Goal: Information Seeking & Learning: Check status

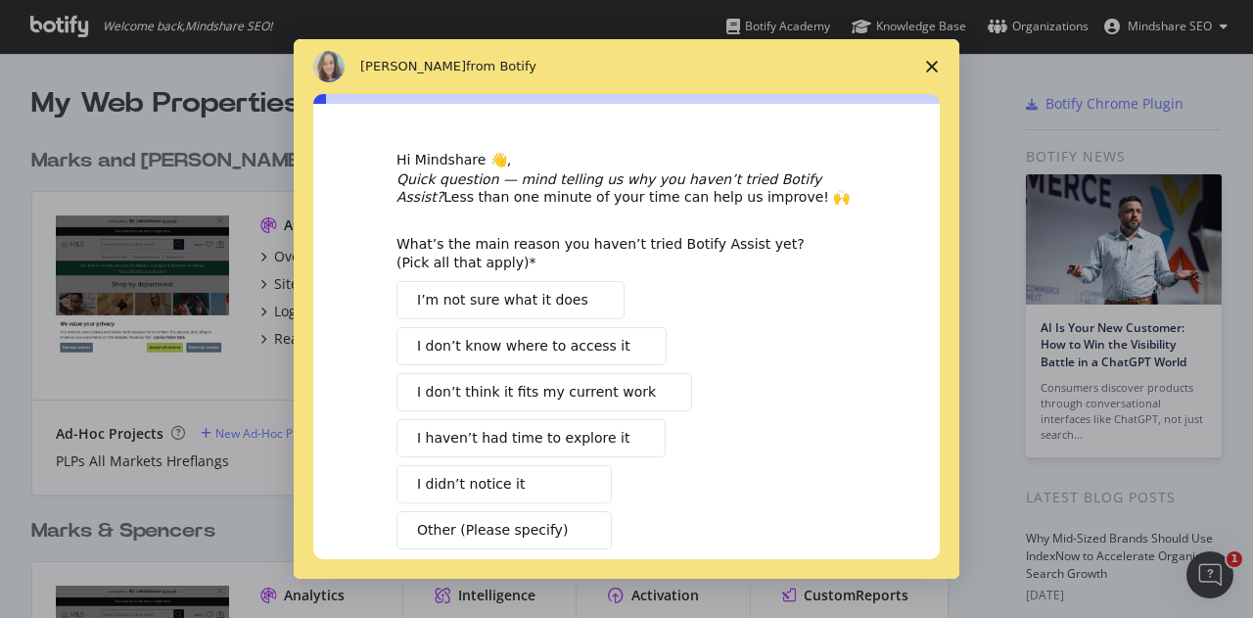
click at [588, 304] on span "Intercom messenger" at bounding box center [596, 300] width 16 height 16
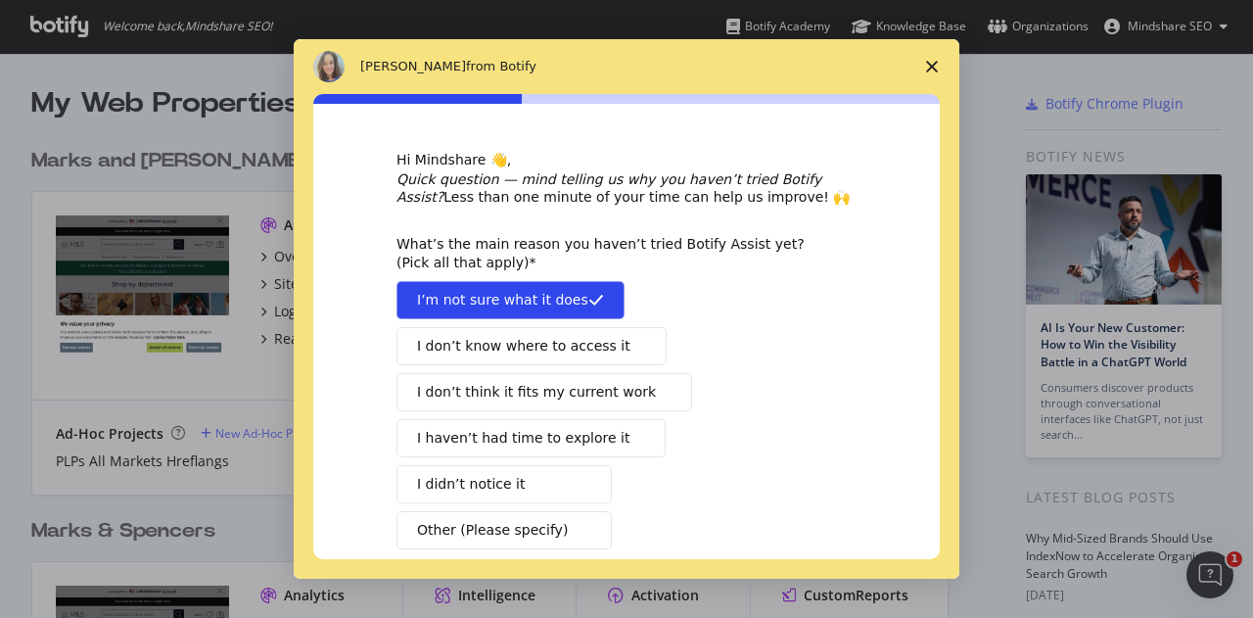
scroll to position [100, 0]
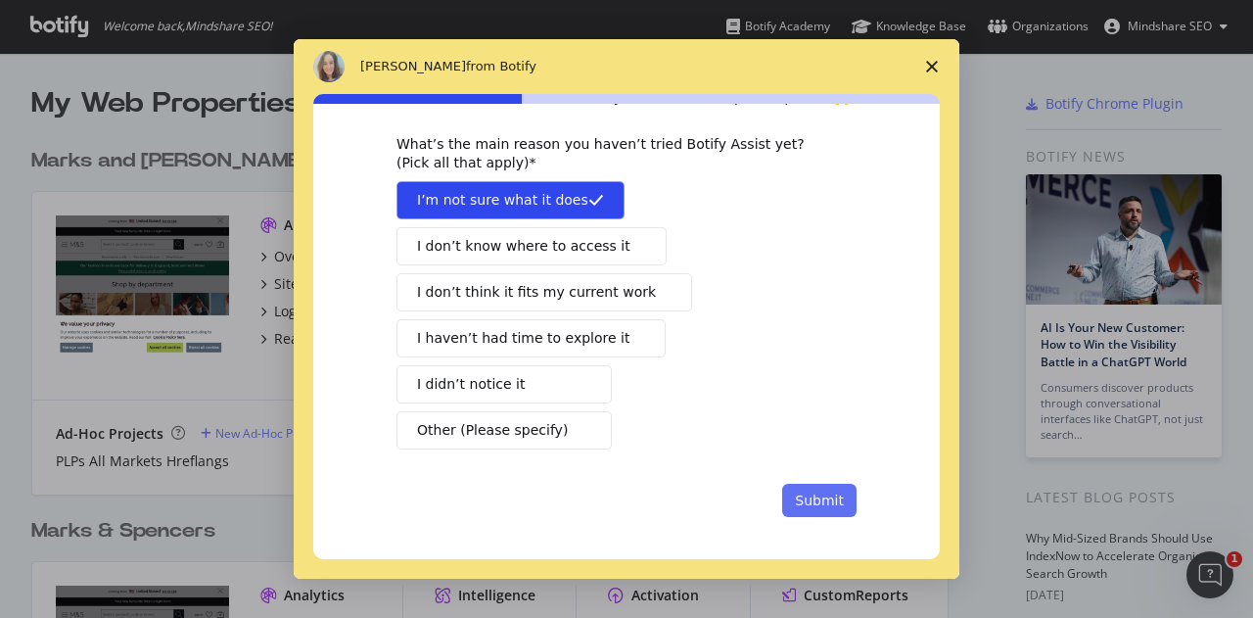
click at [833, 496] on button "Submit" at bounding box center [819, 500] width 74 height 33
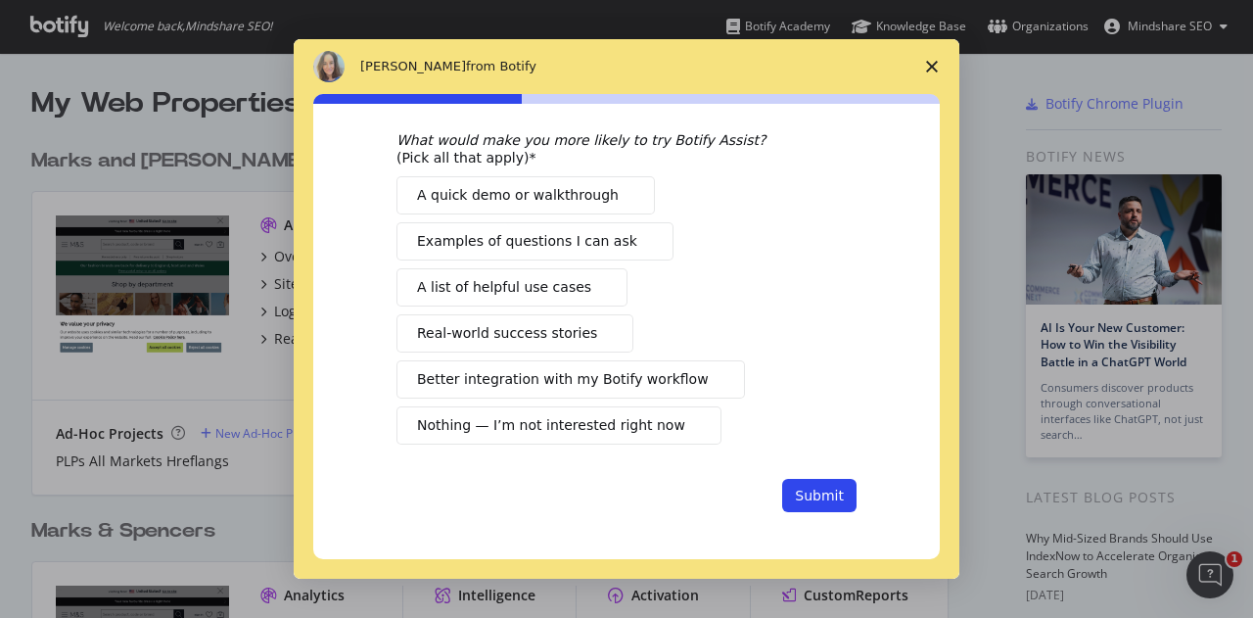
scroll to position [0, 0]
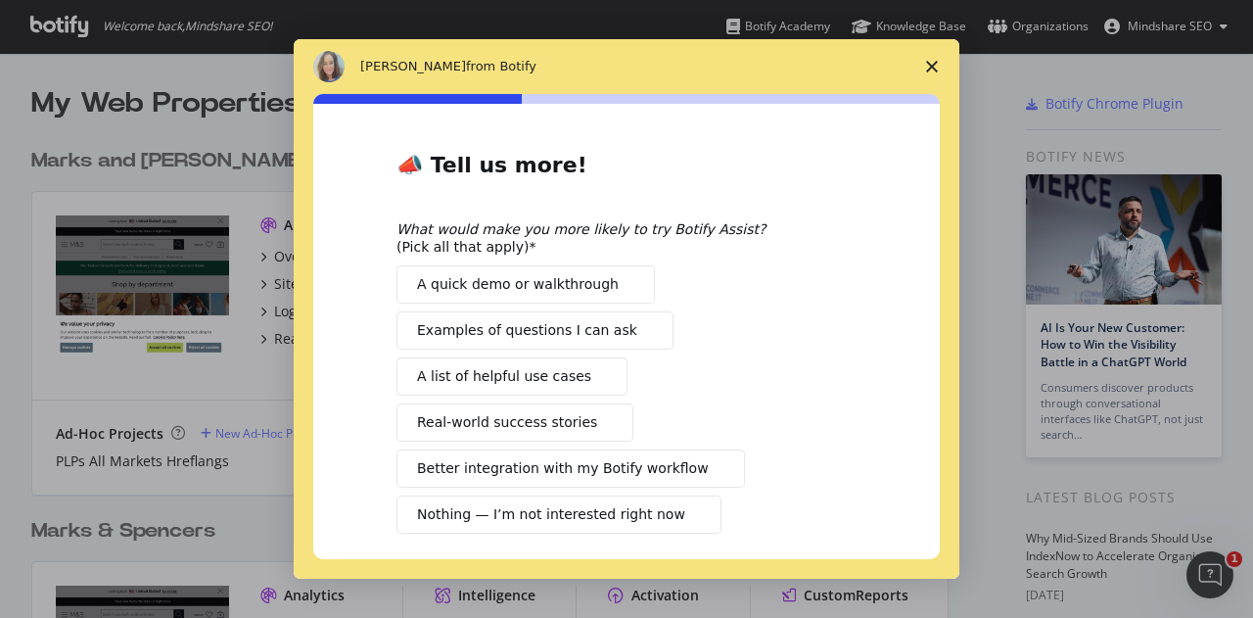
click at [619, 286] on span "Intercom messenger" at bounding box center [627, 284] width 16 height 16
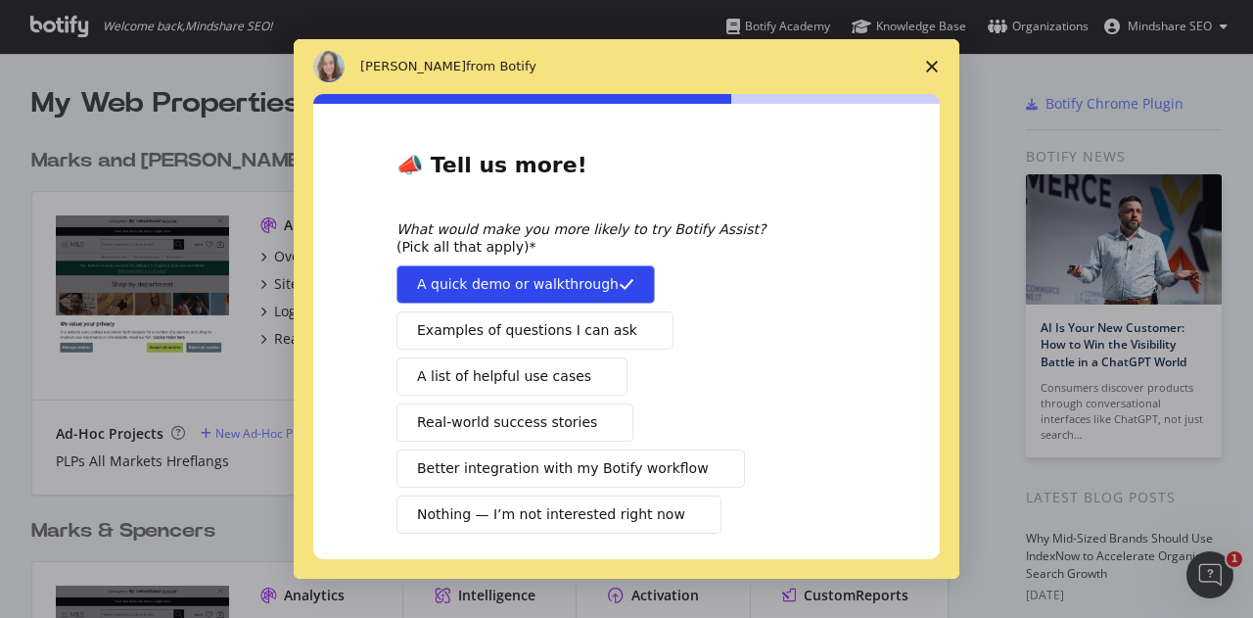
click at [637, 329] on span "Intercom messenger" at bounding box center [645, 330] width 16 height 16
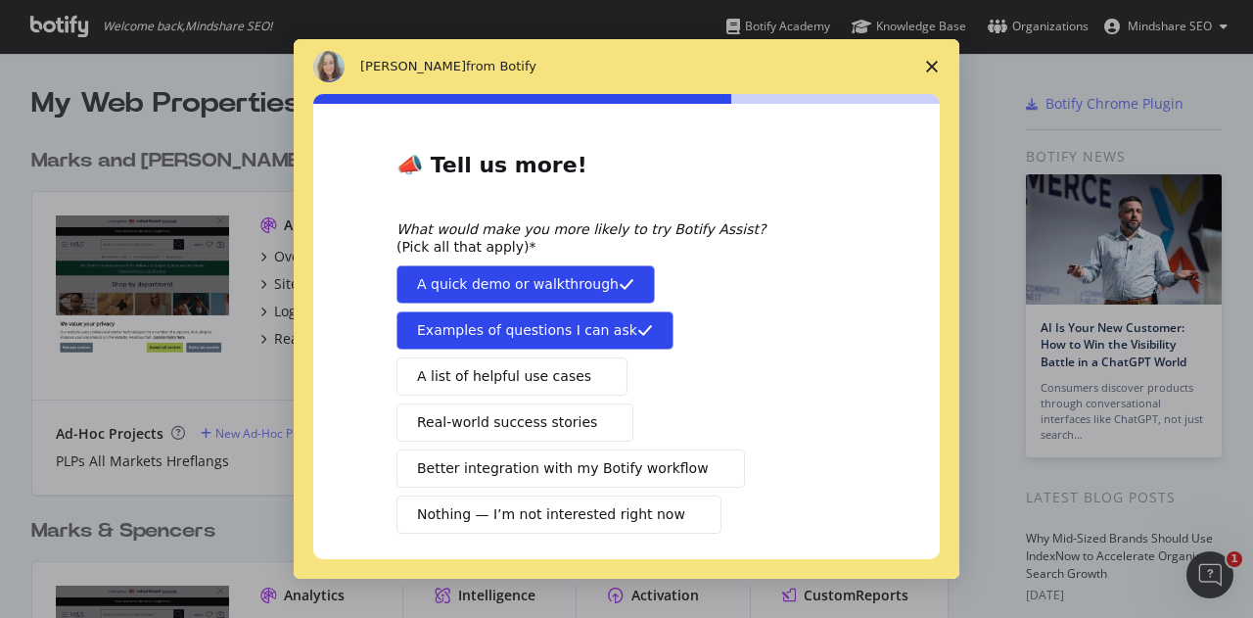
click at [563, 389] on button "A list of helpful use cases" at bounding box center [511, 376] width 231 height 38
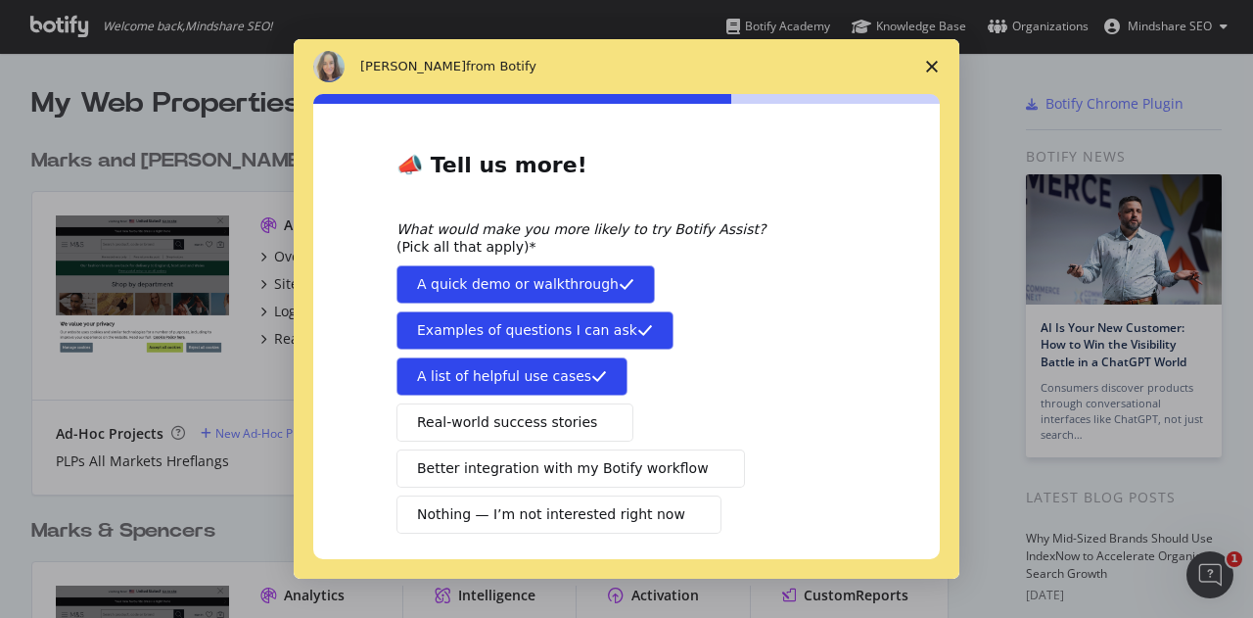
scroll to position [84, 0]
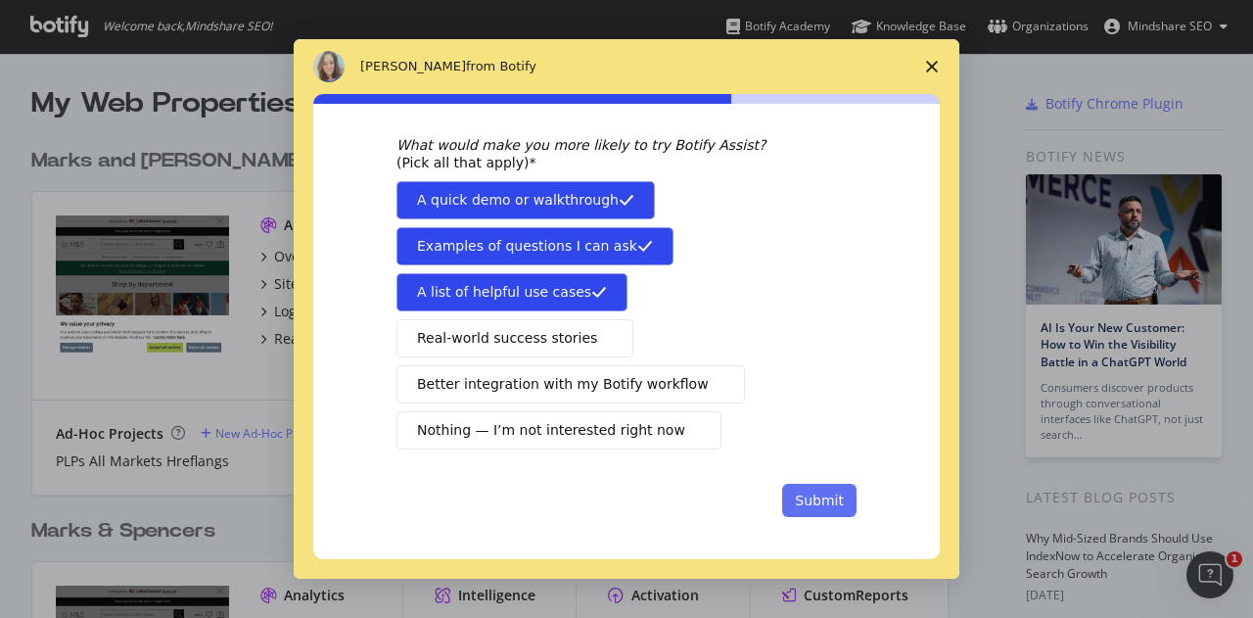
click at [817, 486] on button "Submit" at bounding box center [819, 500] width 74 height 33
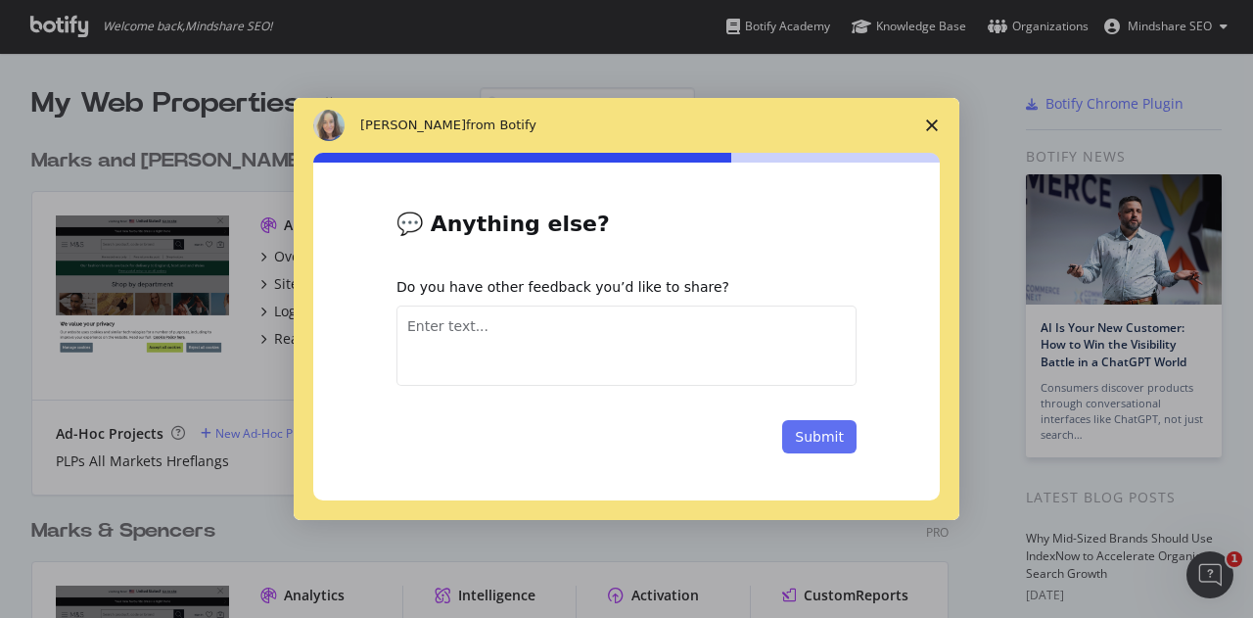
click at [848, 422] on button "Submit" at bounding box center [819, 436] width 74 height 33
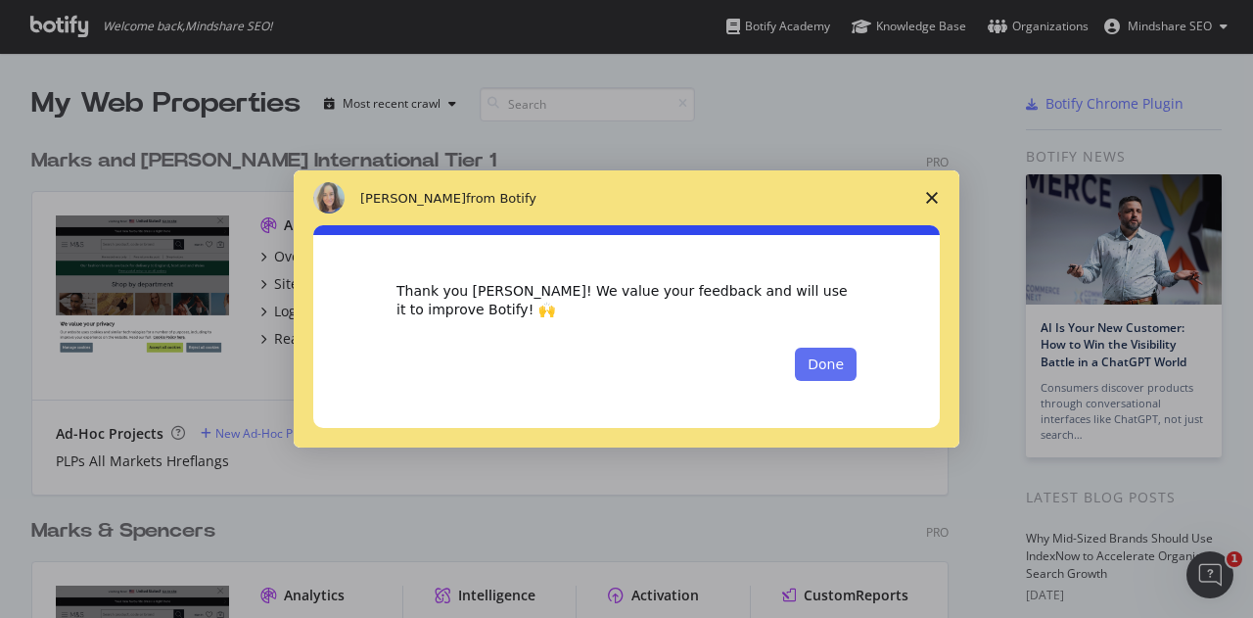
click at [848, 368] on button "Done" at bounding box center [826, 364] width 62 height 33
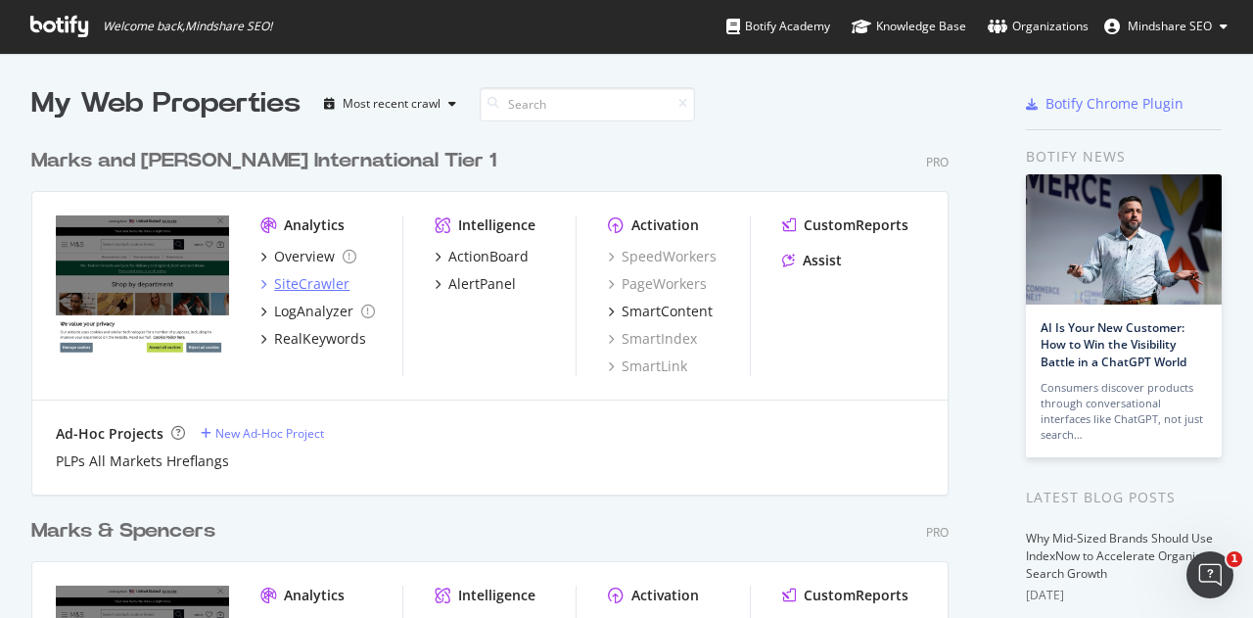
click at [264, 285] on icon "grid" at bounding box center [263, 284] width 6 height 10
